Goal: Find specific page/section: Find specific page/section

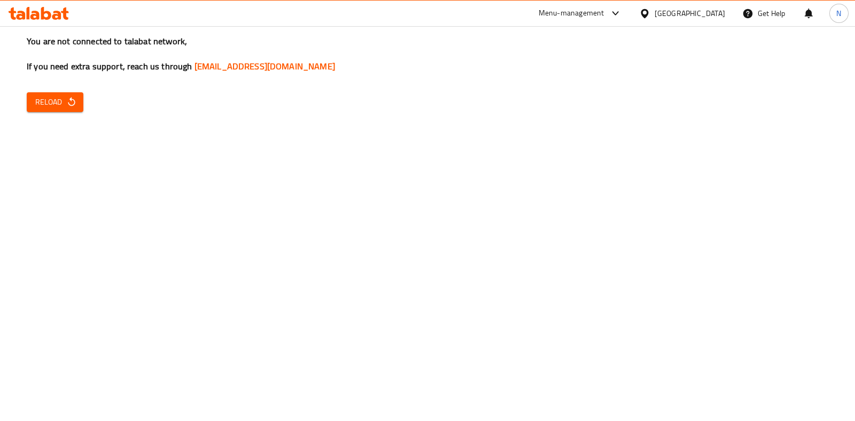
click at [43, 4] on div at bounding box center [38, 13] width 77 height 21
click at [56, 111] on button "Reload" at bounding box center [55, 102] width 57 height 20
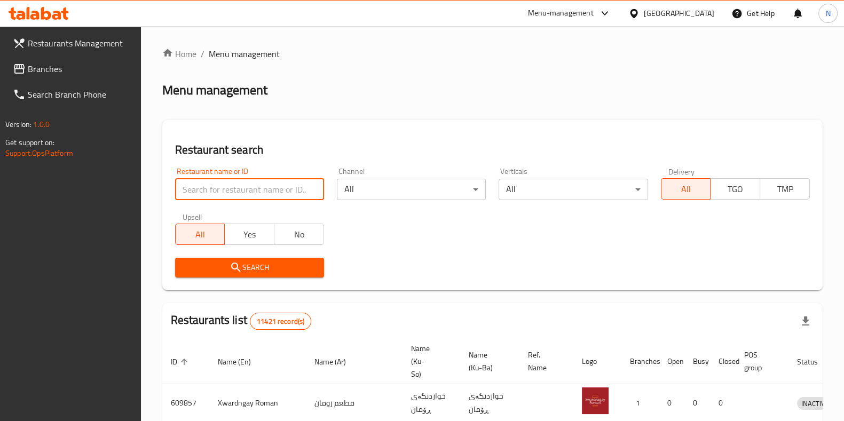
click at [279, 199] on input "search" at bounding box center [249, 189] width 149 height 21
paste input "678416"
type input "678416"
click button "Search" at bounding box center [249, 268] width 149 height 20
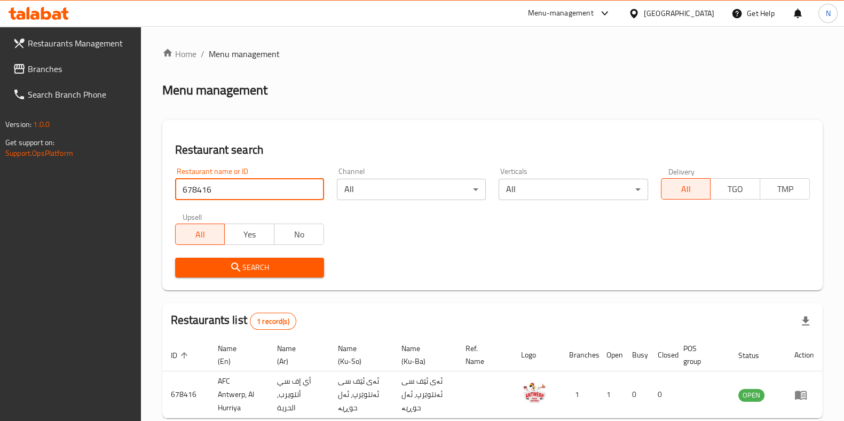
scroll to position [55, 0]
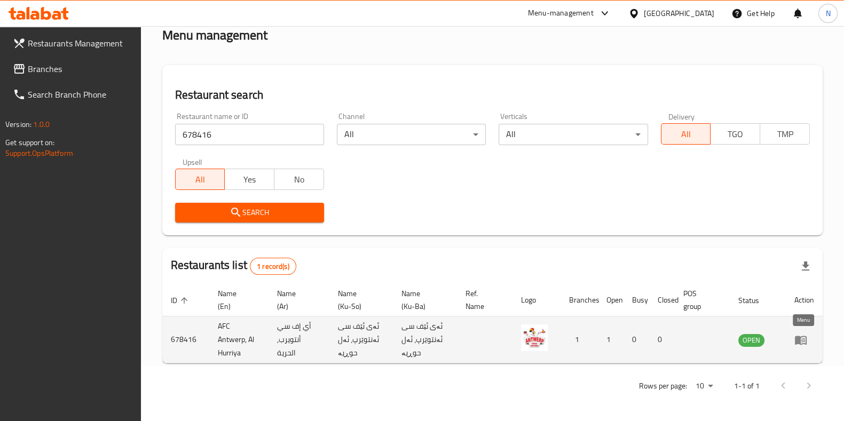
click at [800, 343] on icon "enhanced table" at bounding box center [801, 340] width 12 height 9
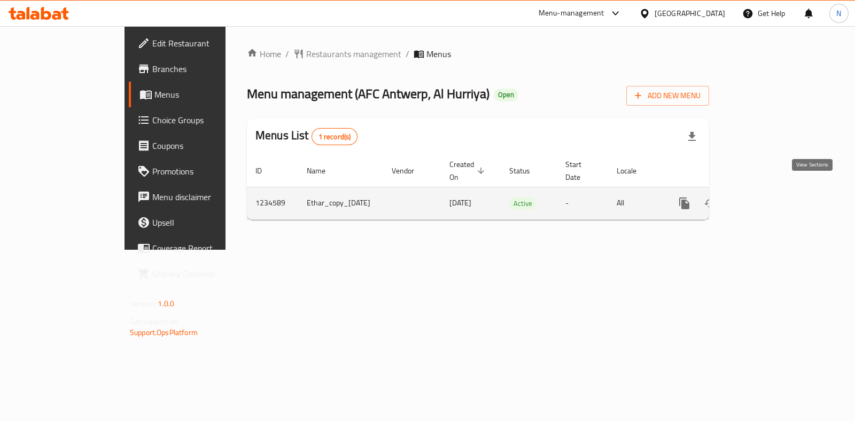
click at [768, 197] on icon "enhanced table" at bounding box center [761, 203] width 13 height 13
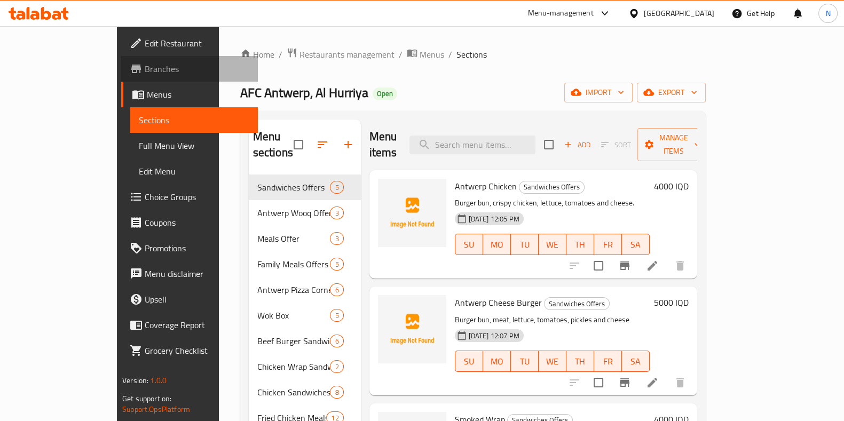
click at [145, 67] on span "Branches" at bounding box center [197, 68] width 105 height 13
